Goal: Check status

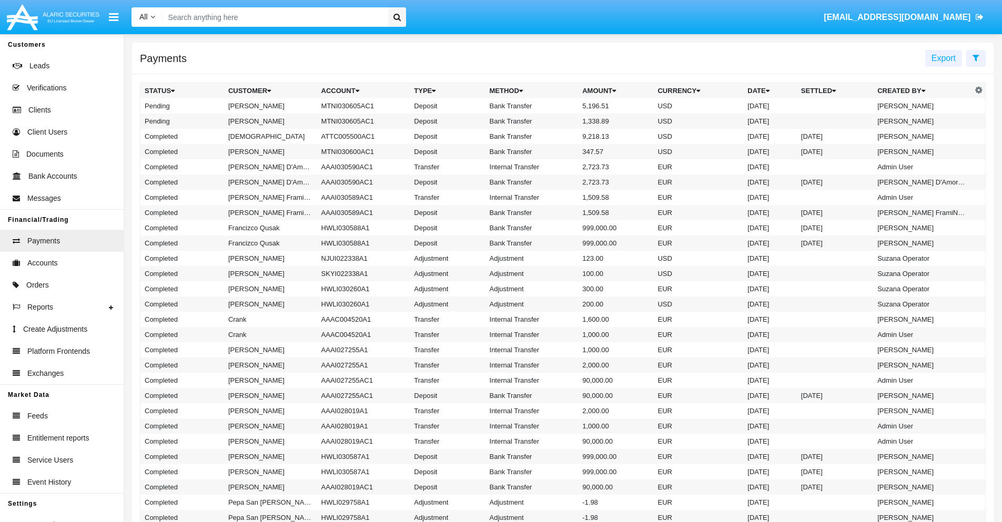
click at [976, 57] on icon at bounding box center [976, 58] width 7 height 8
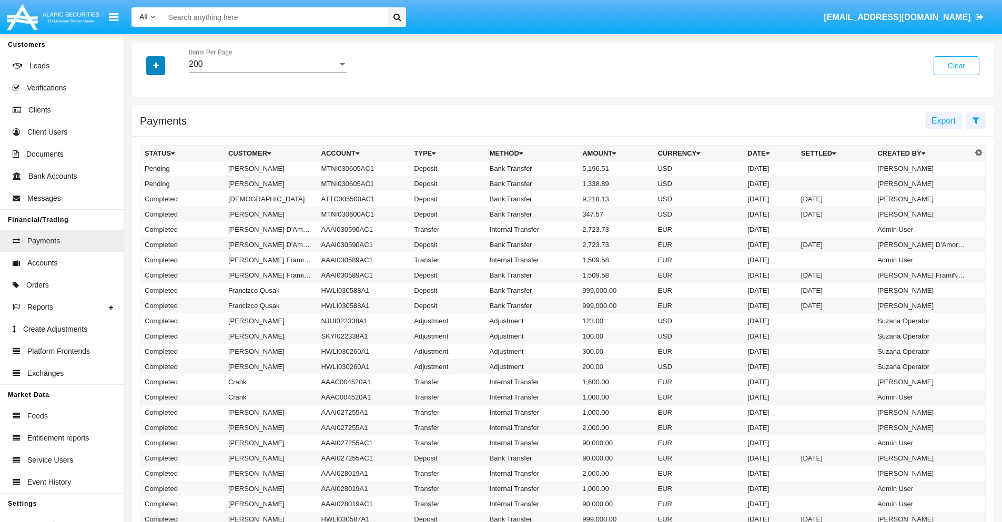
click at [156, 65] on icon "button" at bounding box center [156, 65] width 6 height 7
click at [165, 87] on span "Status" at bounding box center [165, 87] width 24 height 13
click at [145, 92] on input "Status" at bounding box center [144, 92] width 1 height 1
checkbox input "true"
click at [156, 65] on icon "button" at bounding box center [156, 65] width 6 height 7
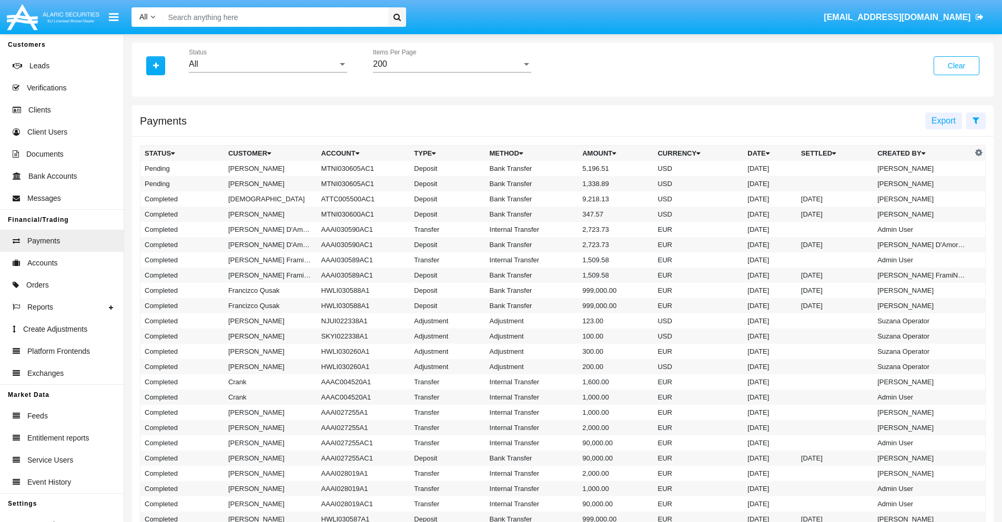
click at [268, 64] on div "All" at bounding box center [263, 63] width 149 height 9
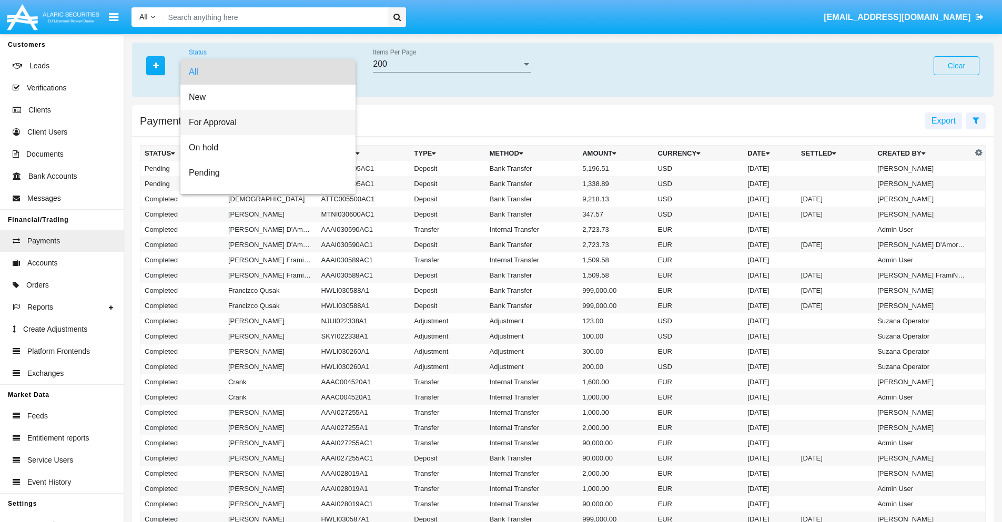
click at [264, 123] on span "For Approval" at bounding box center [268, 122] width 158 height 25
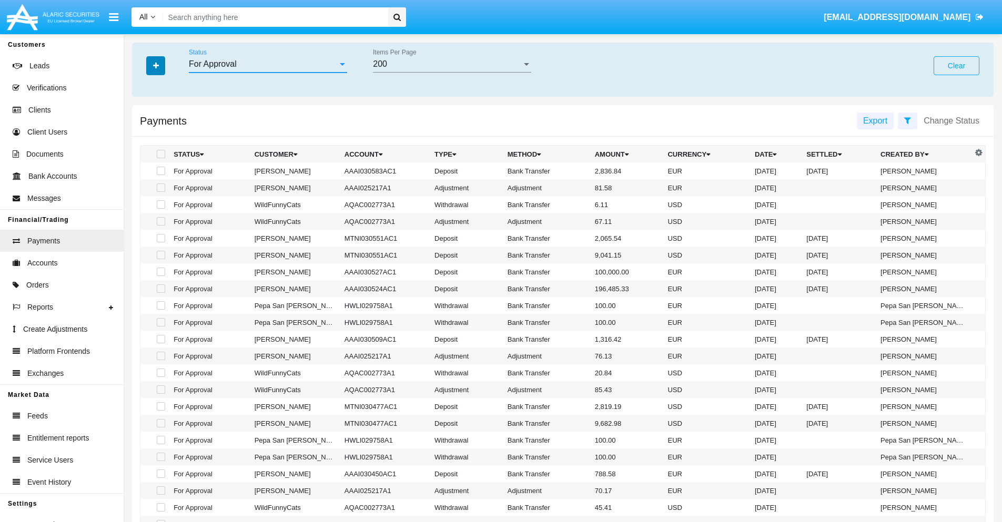
click at [156, 65] on icon "button" at bounding box center [156, 65] width 6 height 7
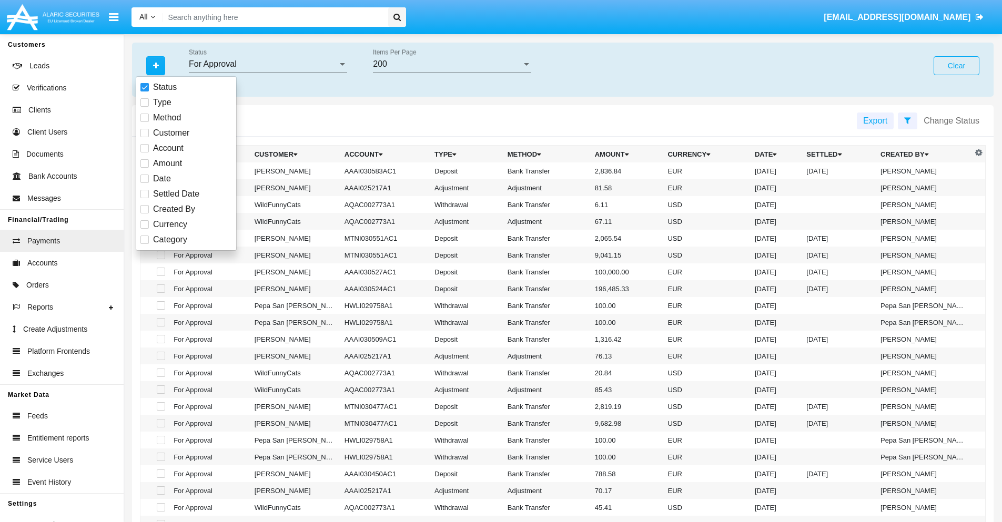
click at [170, 225] on span "Currency" at bounding box center [170, 224] width 34 height 13
click at [145, 229] on input "Currency" at bounding box center [144, 229] width 1 height 1
checkbox input "true"
click at [156, 65] on icon "button" at bounding box center [156, 65] width 6 height 7
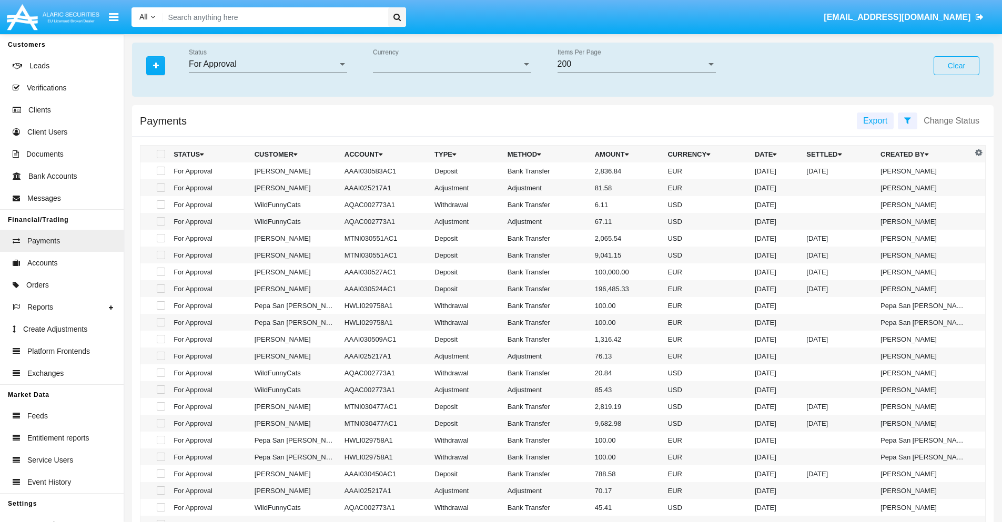
click at [452, 64] on span "Currency" at bounding box center [447, 63] width 149 height 9
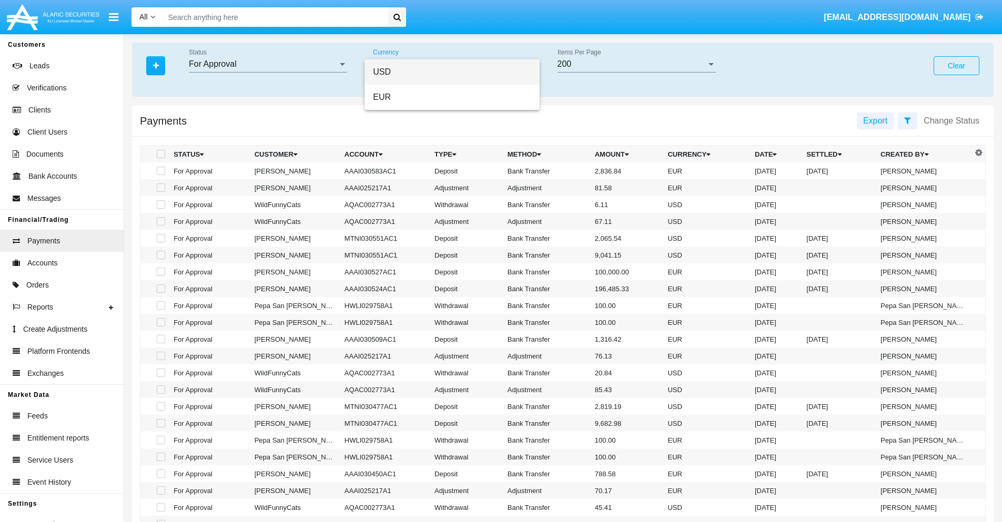
click at [452, 72] on span "USD" at bounding box center [452, 71] width 158 height 25
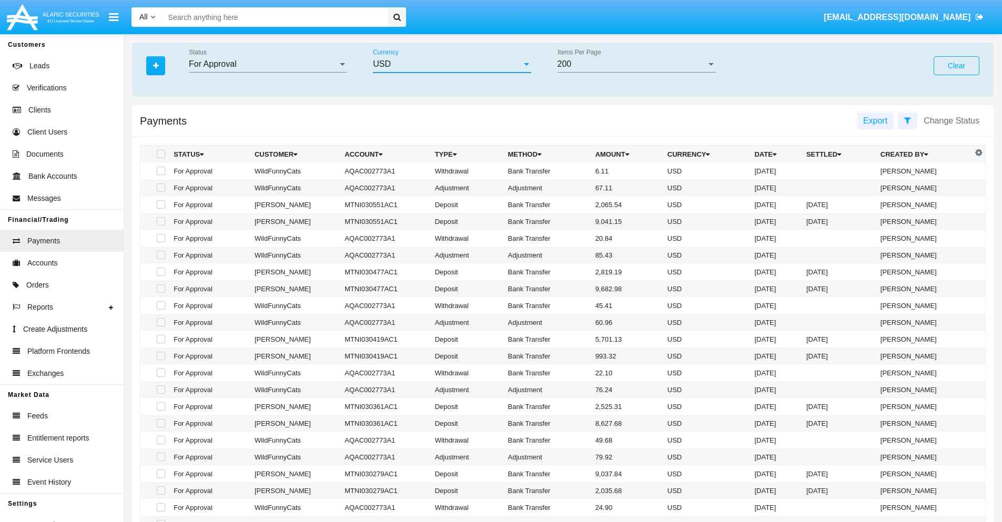
click at [160, 171] on span at bounding box center [161, 171] width 8 height 8
click at [160, 175] on input "checkbox" at bounding box center [160, 175] width 1 height 1
checkbox input "true"
